Goal: Information Seeking & Learning: Check status

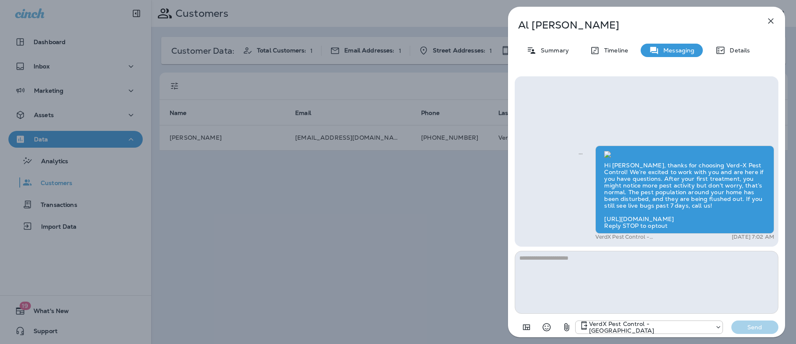
click at [775, 21] on icon "button" at bounding box center [771, 21] width 10 height 10
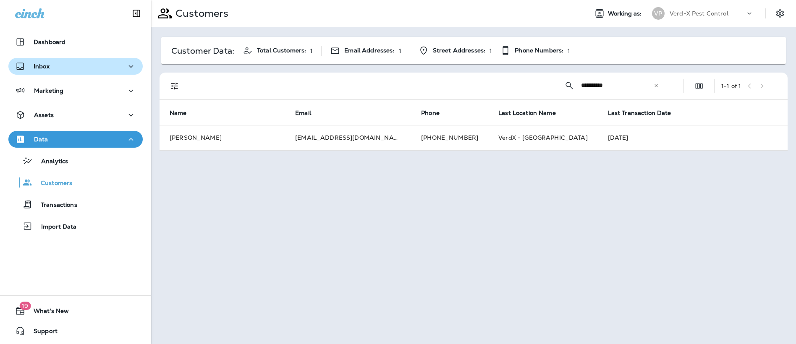
click at [64, 67] on div "Inbox" at bounding box center [75, 66] width 121 height 10
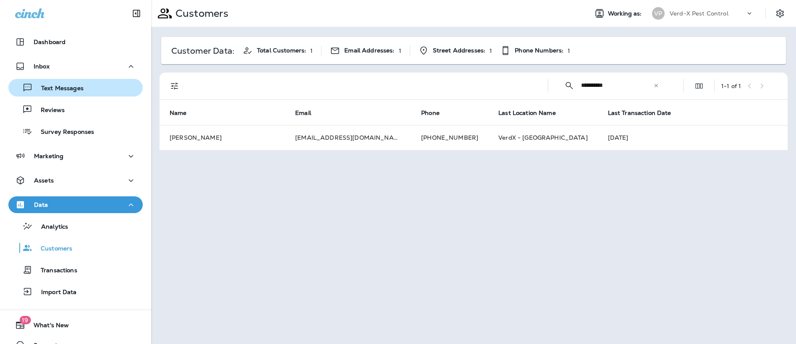
click at [62, 85] on p "Text Messages" at bounding box center [58, 89] width 51 height 8
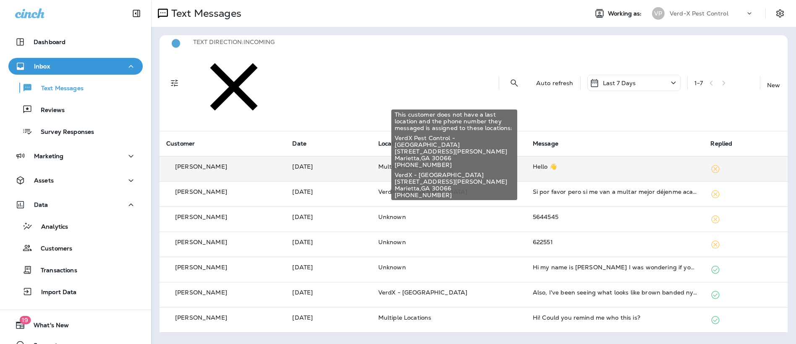
click at [402, 163] on p "Multiple Locations" at bounding box center [448, 167] width 141 height 8
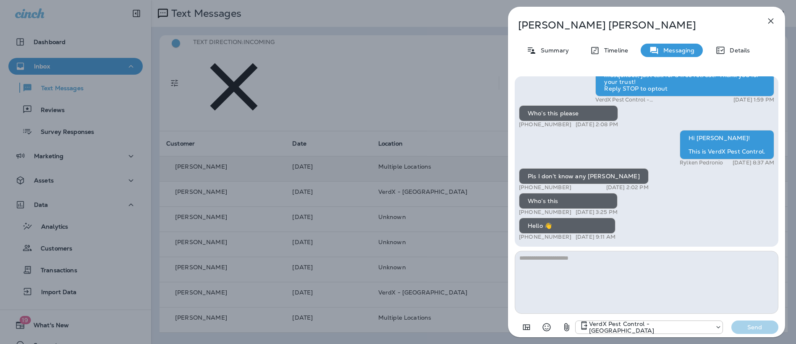
click at [771, 19] on icon "button" at bounding box center [771, 21] width 10 height 10
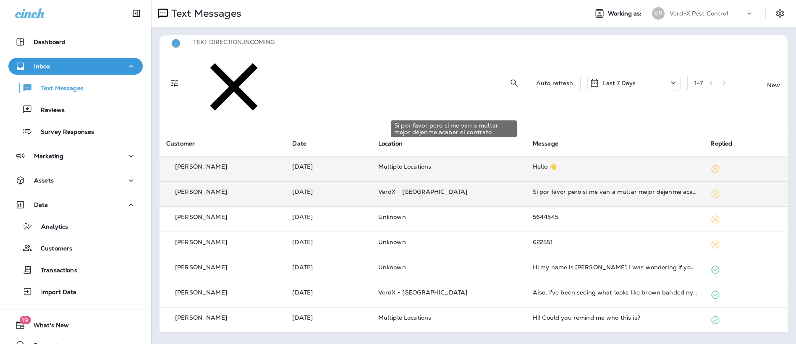
click at [543, 188] on div "Si por favor pero si me van a multar mejor déjenme acabar el contrato" at bounding box center [615, 192] width 165 height 8
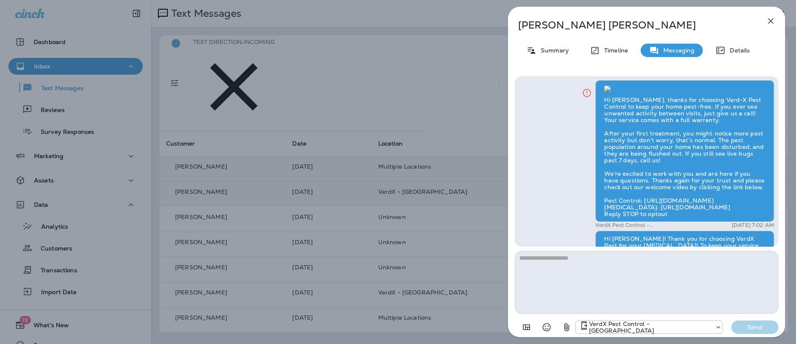
scroll to position [-588, 0]
click at [769, 20] on icon "button" at bounding box center [771, 21] width 10 height 10
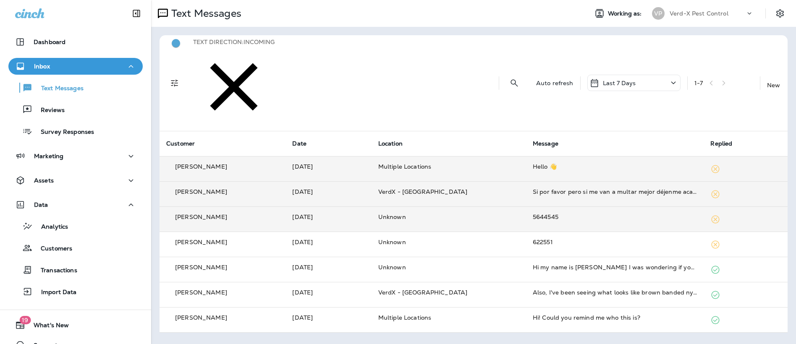
click at [411, 207] on td "Unknown" at bounding box center [449, 219] width 155 height 25
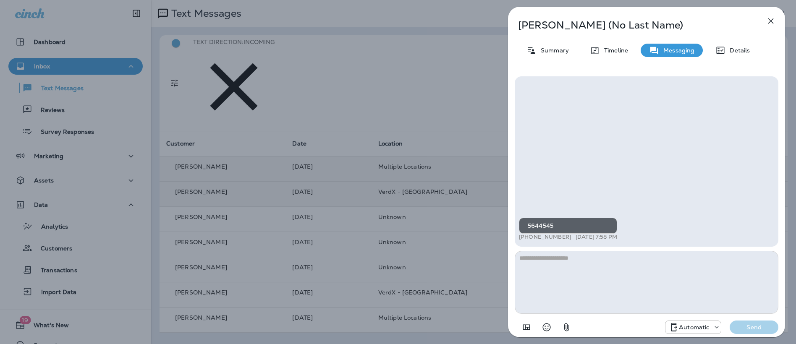
click at [770, 22] on icon "button" at bounding box center [771, 20] width 5 height 5
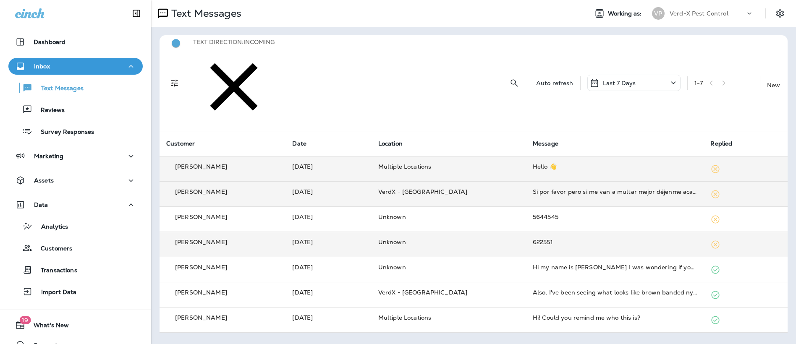
click at [325, 232] on td "[DATE]" at bounding box center [329, 244] width 86 height 25
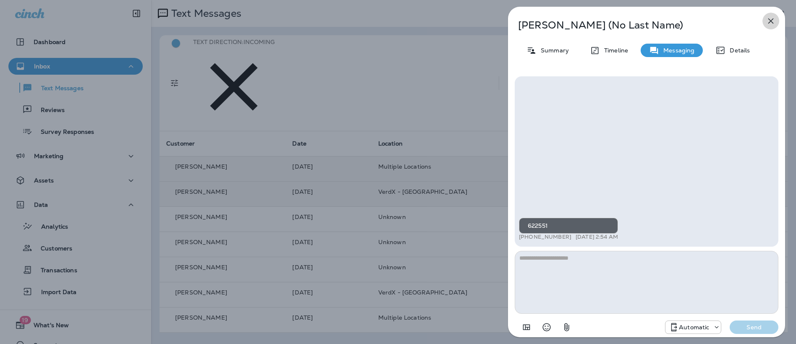
click at [771, 22] on icon "button" at bounding box center [771, 20] width 5 height 5
